Goal: Task Accomplishment & Management: Manage account settings

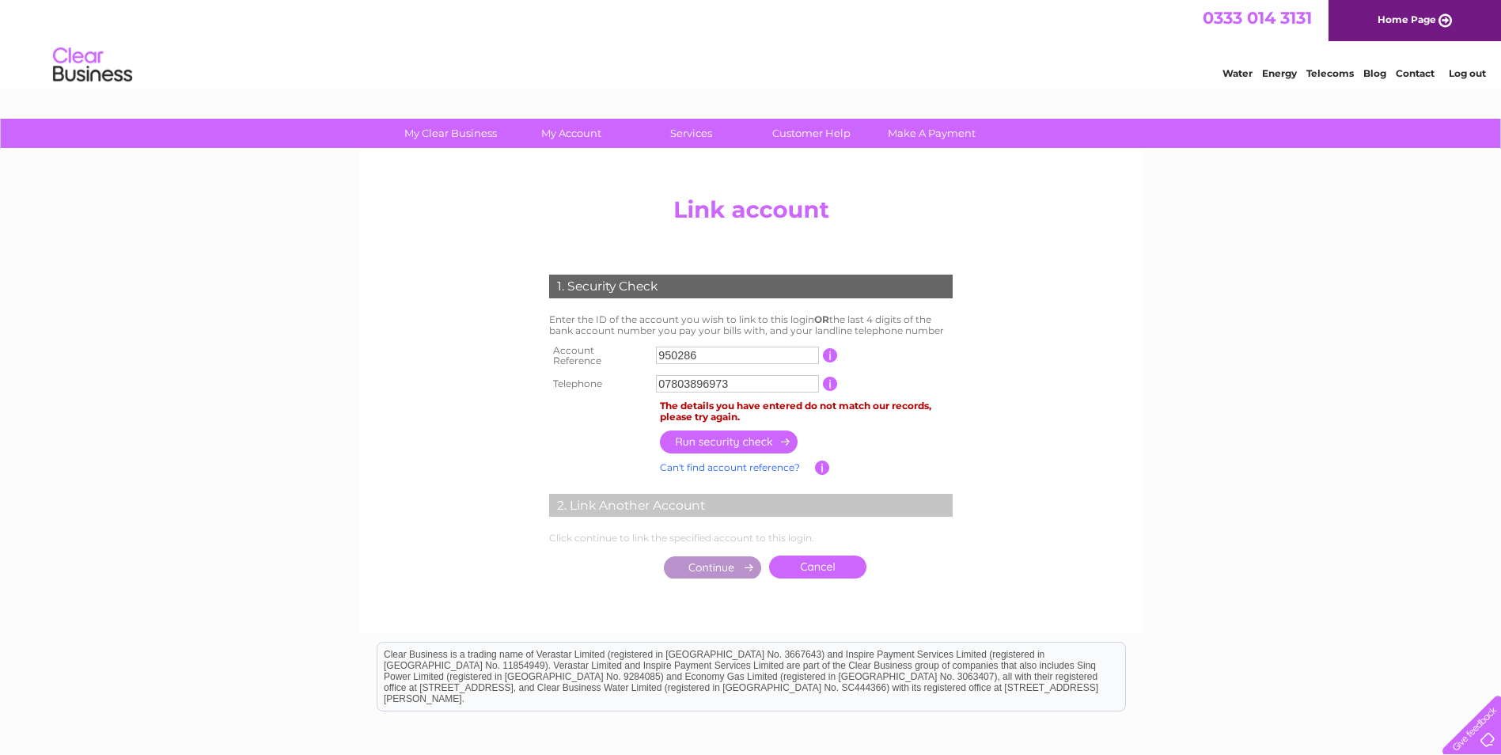
drag, startPoint x: 733, startPoint y: 383, endPoint x: 517, endPoint y: 383, distance: 216.0
click at [517, 383] on div "1. Security Check Enter the ID of the account you wish to link to this login OR…" at bounding box center [750, 423] width 477 height 328
type input "0"
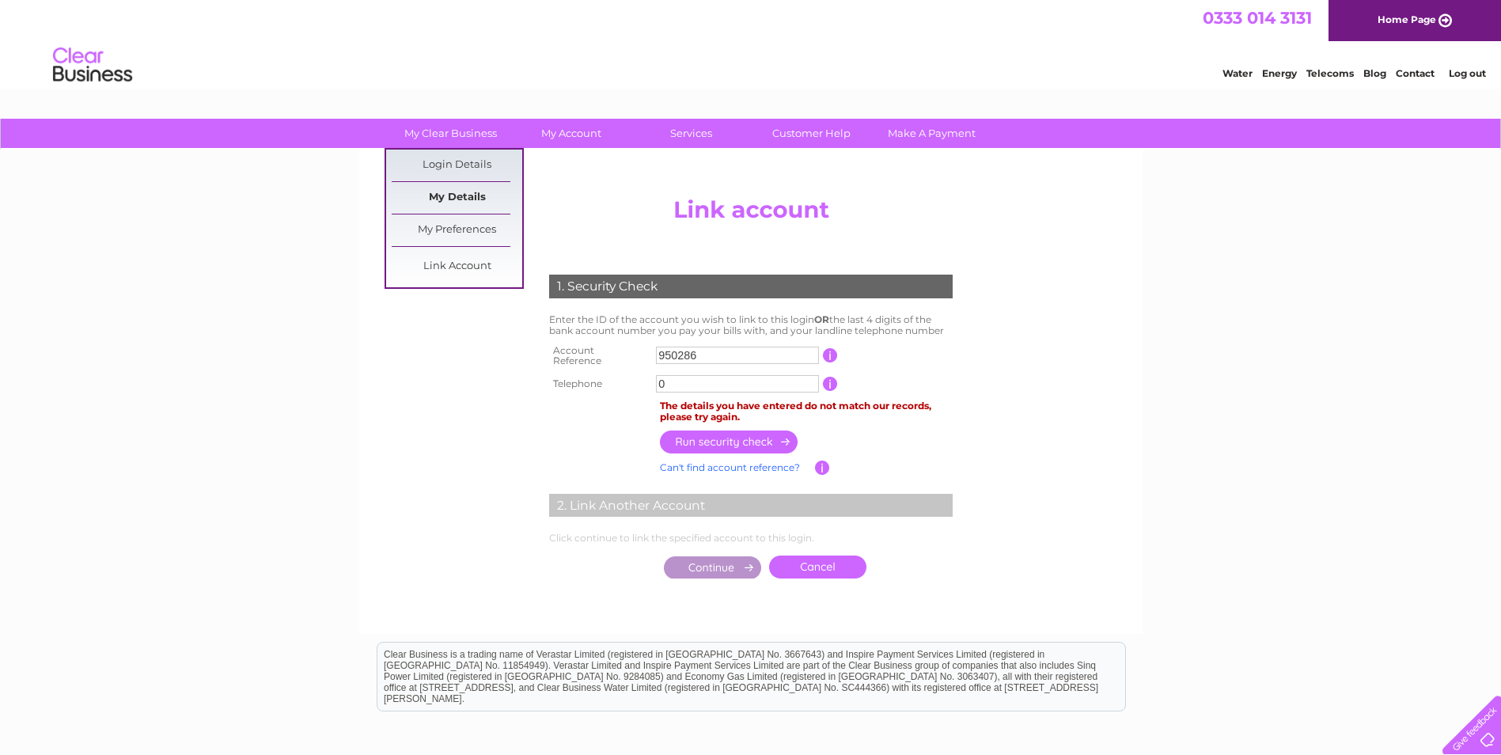
click at [434, 186] on link "My Details" at bounding box center [457, 198] width 131 height 32
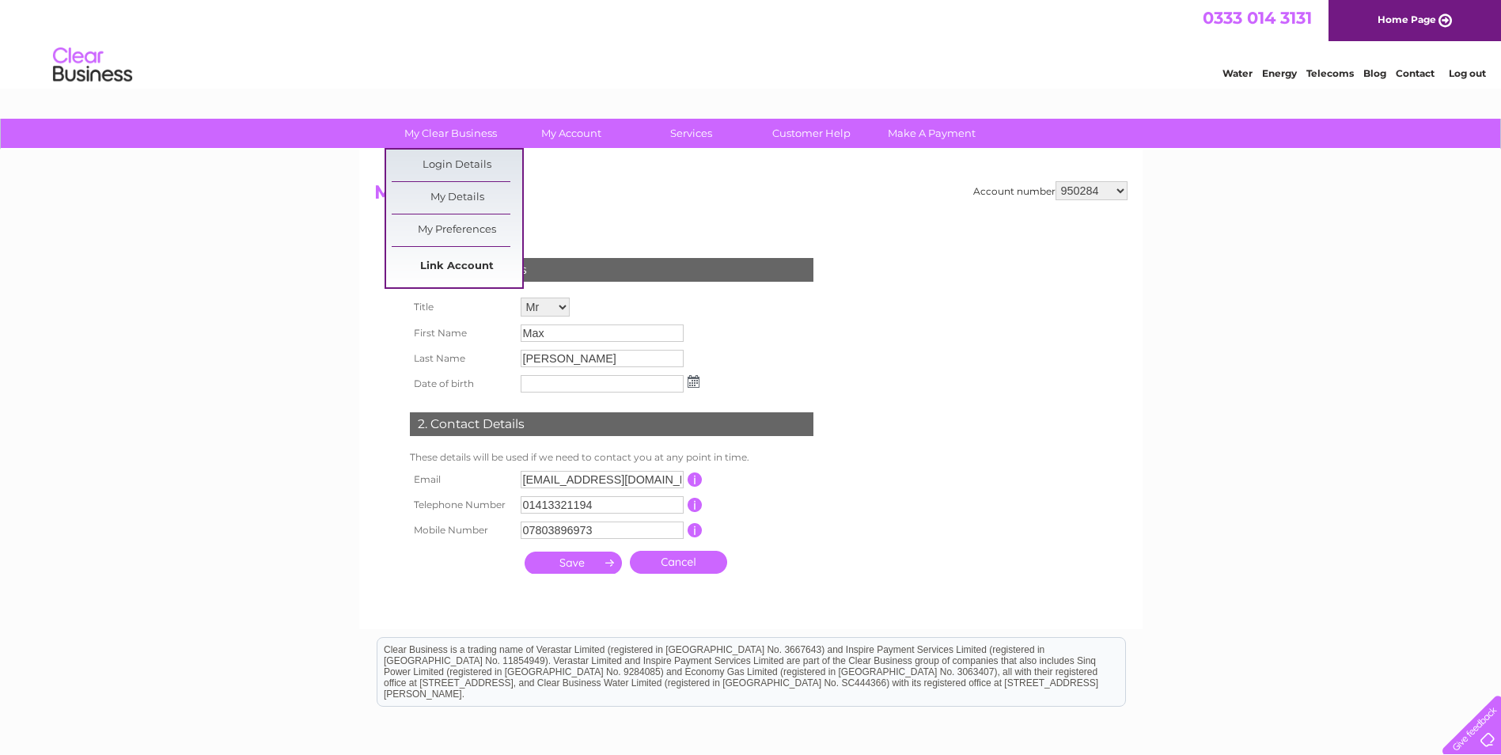
click at [453, 256] on link "Link Account" at bounding box center [457, 267] width 131 height 32
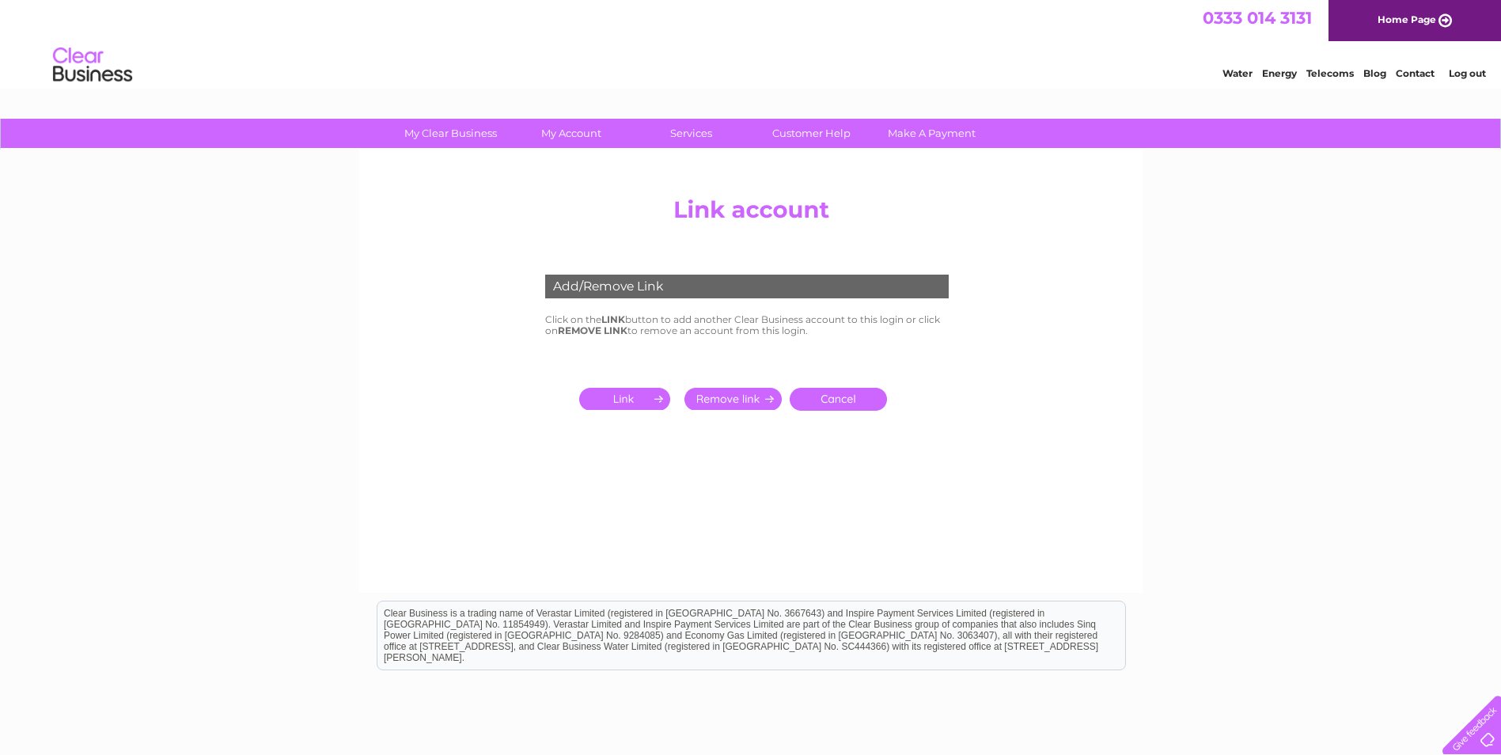
click at [619, 402] on input "submit" at bounding box center [627, 399] width 97 height 22
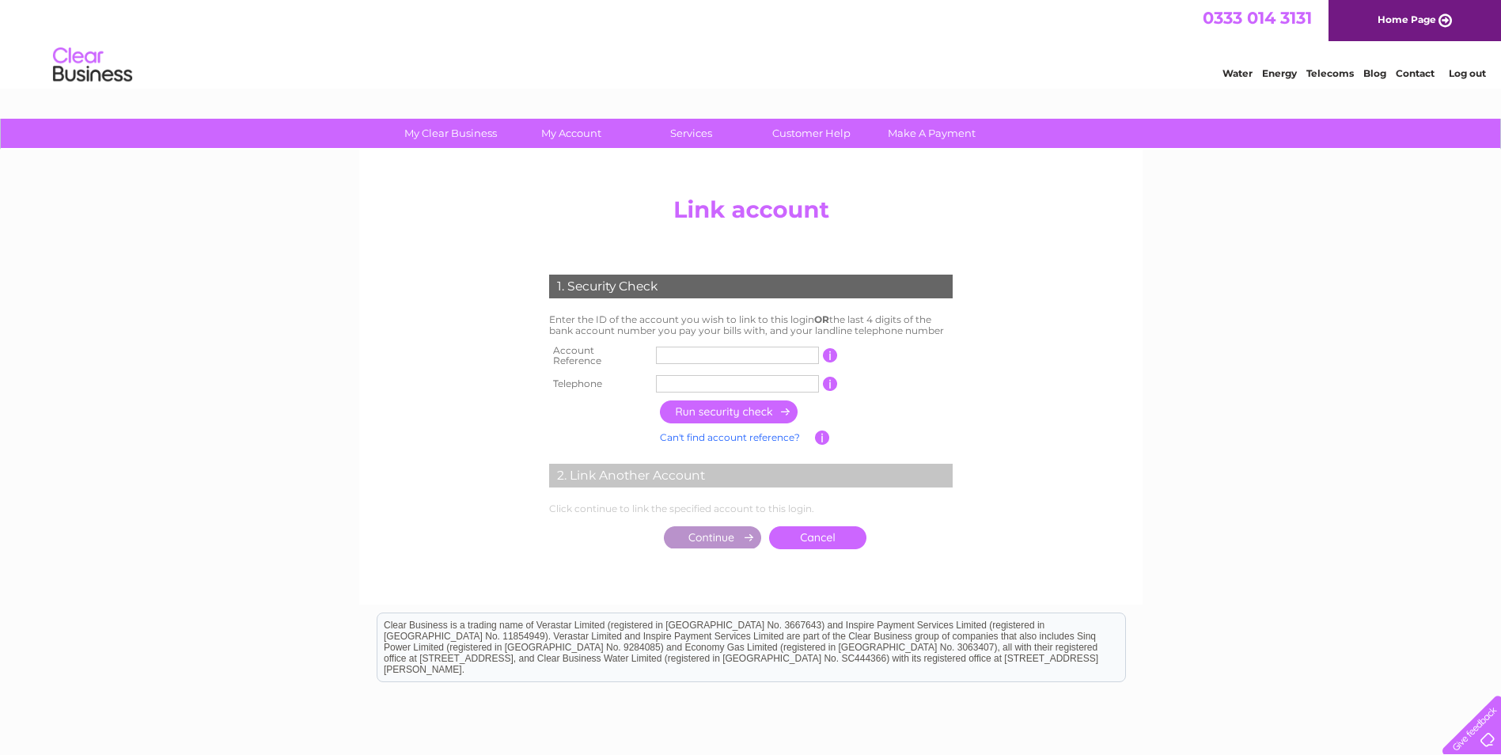
click at [737, 355] on input "text" at bounding box center [737, 355] width 163 height 17
type input "950286"
type input "0"
click at [691, 375] on input "0" at bounding box center [737, 383] width 163 height 17
click at [705, 415] on input "button" at bounding box center [729, 411] width 139 height 23
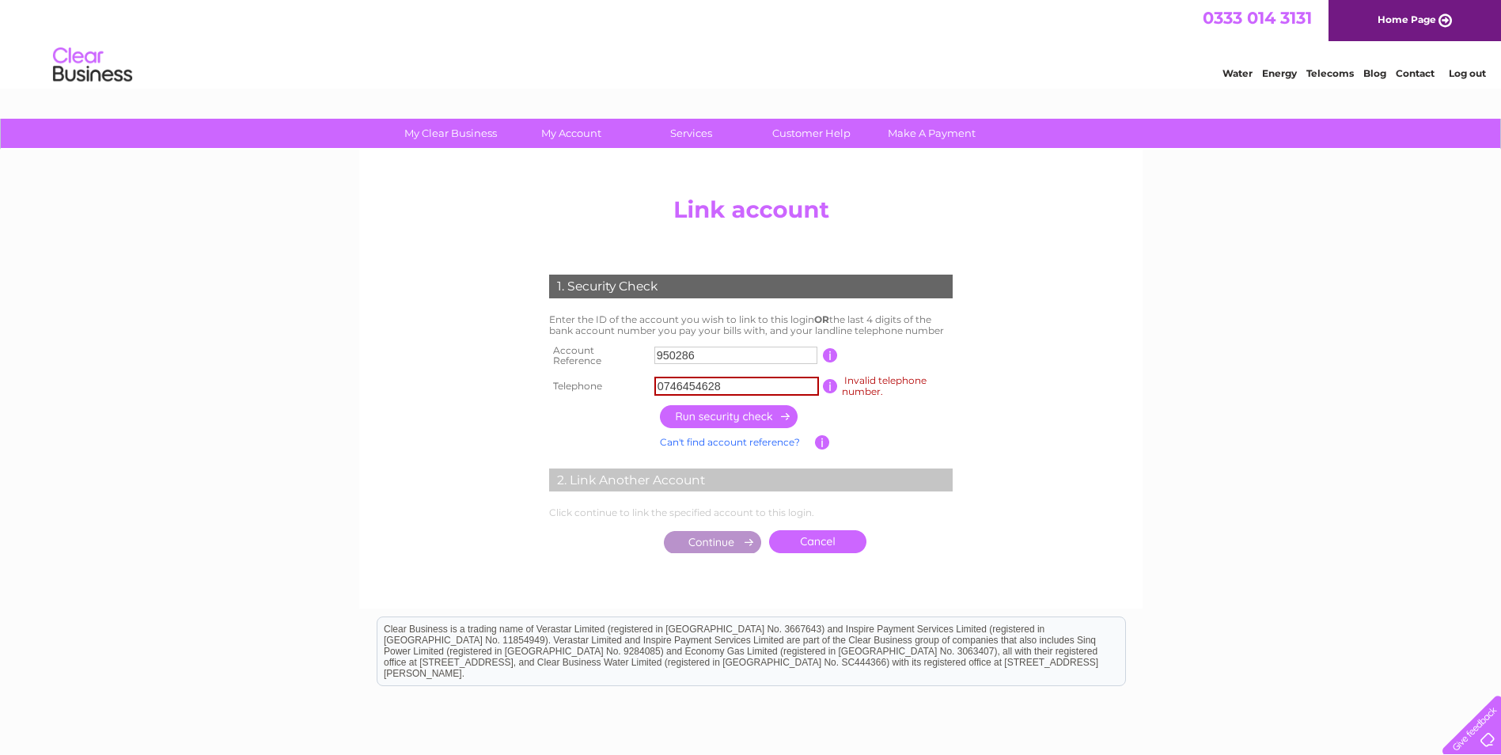
click at [778, 382] on input "0746454628" at bounding box center [736, 386] width 165 height 19
type input "07464546285"
click at [752, 415] on input "button" at bounding box center [729, 416] width 139 height 23
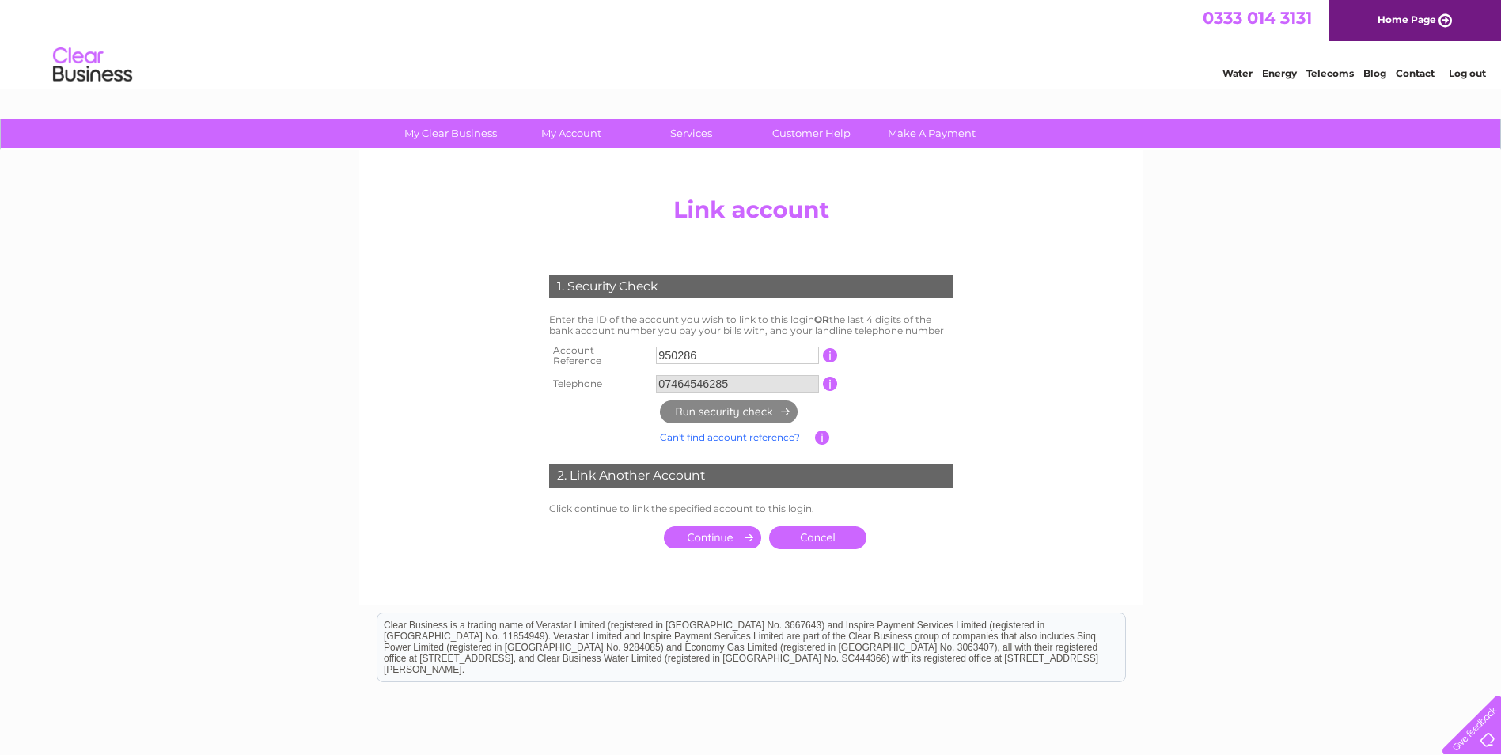
click at [725, 535] on input "submit" at bounding box center [712, 537] width 97 height 22
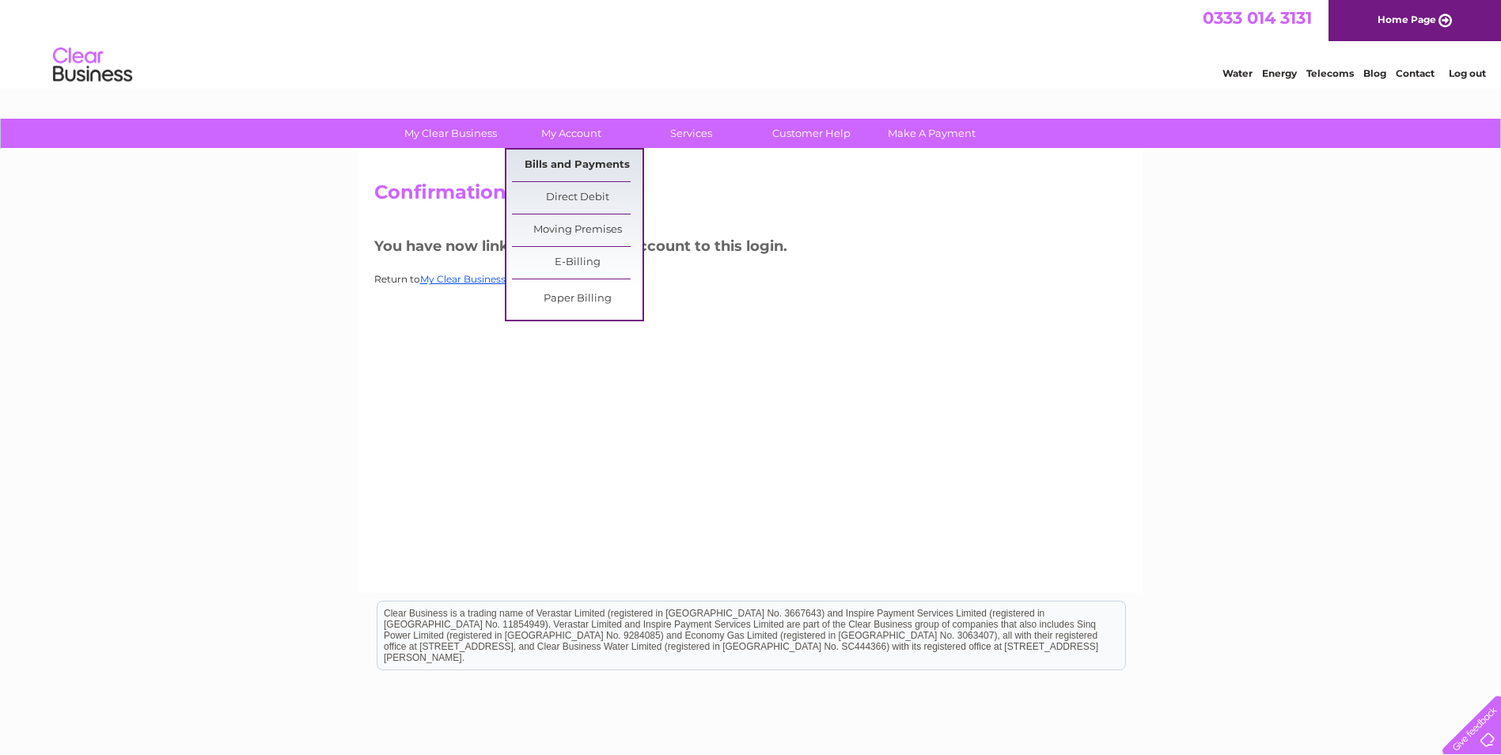
click at [584, 153] on link "Bills and Payments" at bounding box center [577, 166] width 131 height 32
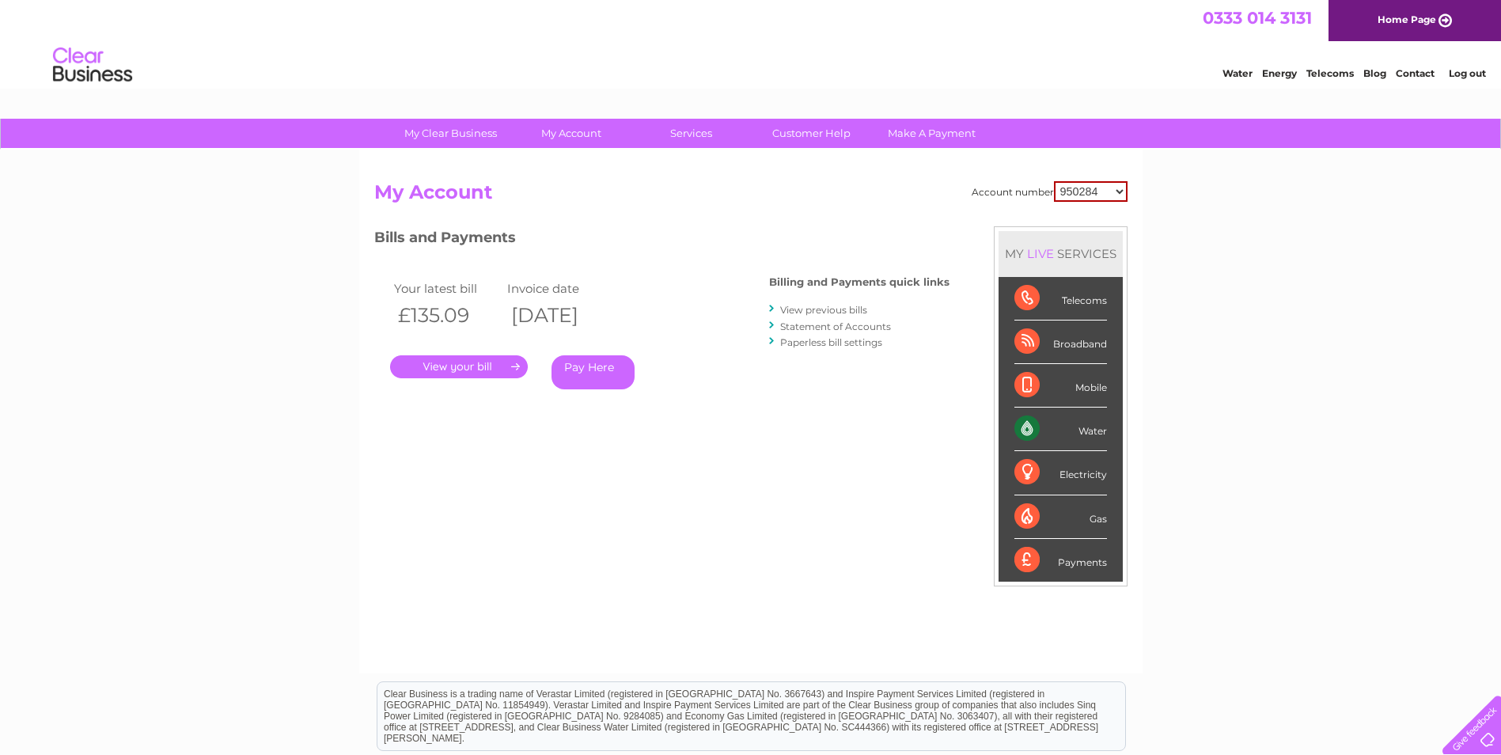
click at [1101, 193] on select "950284 950286 971923 30283264" at bounding box center [1091, 191] width 74 height 21
select select "950286"
click at [1054, 181] on select "950284 950286 971923 30283264" at bounding box center [1091, 191] width 74 height 21
click at [471, 363] on link "." at bounding box center [459, 366] width 138 height 23
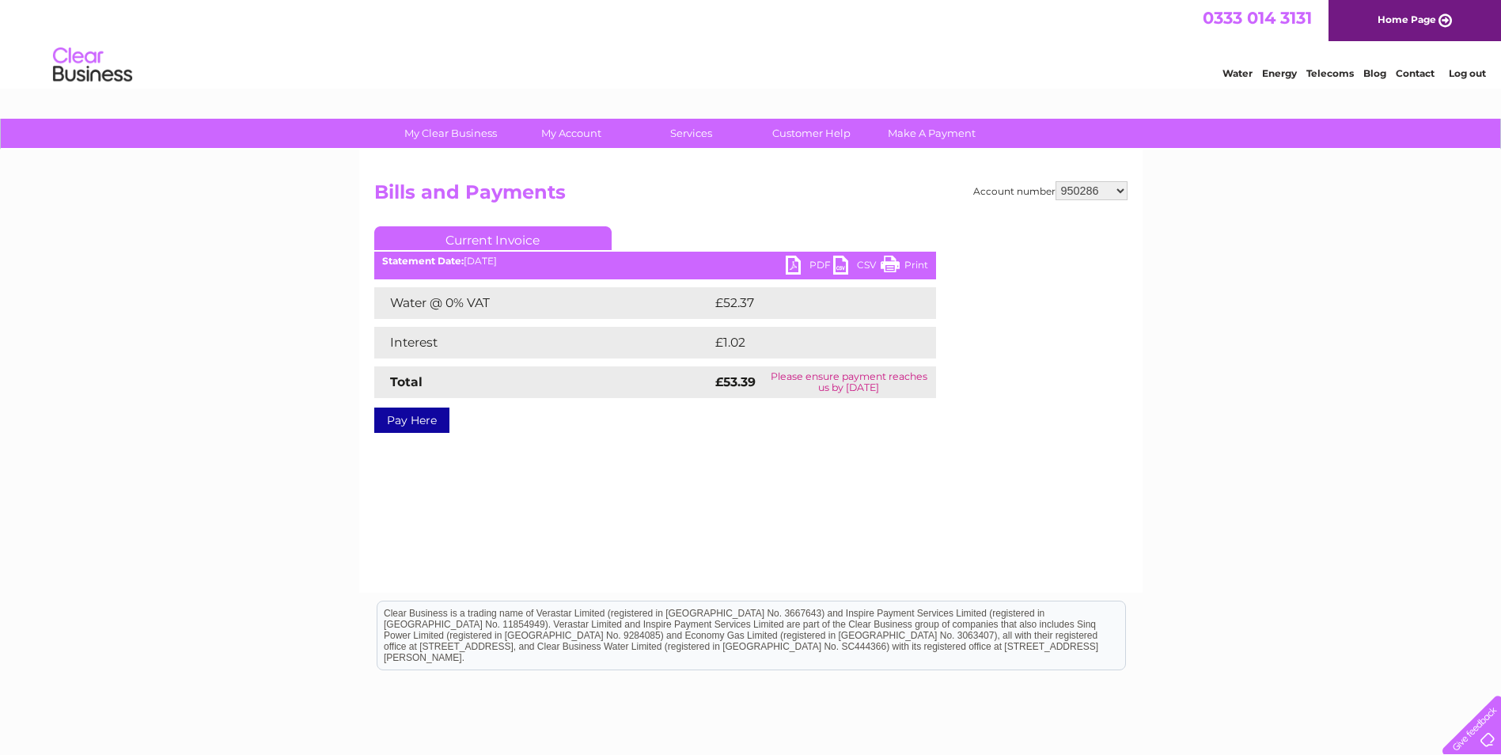
click at [801, 263] on link "PDF" at bounding box center [809, 267] width 47 height 23
